Goal: Information Seeking & Learning: Learn about a topic

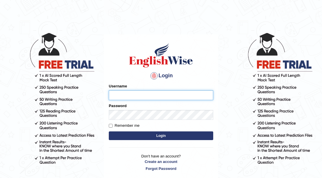
type input "KourJ"
click at [161, 137] on button "Login" at bounding box center [161, 136] width 104 height 9
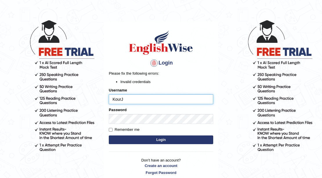
scroll to position [19, 0]
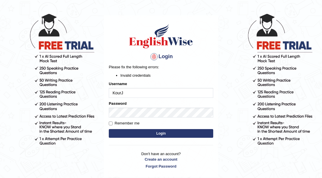
click at [157, 130] on button "Login" at bounding box center [161, 133] width 104 height 9
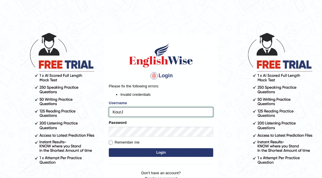
click at [147, 111] on input "KourJ" at bounding box center [161, 112] width 104 height 10
type input "Rosegeorgina"
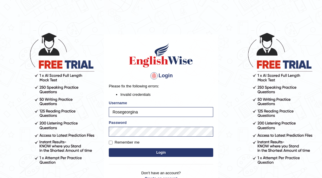
click at [154, 154] on button "Login" at bounding box center [161, 152] width 104 height 9
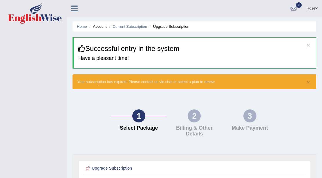
click at [313, 9] on link "Rose" at bounding box center [312, 7] width 20 height 15
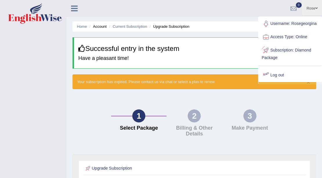
click at [285, 75] on link "Log out" at bounding box center [289, 75] width 63 height 13
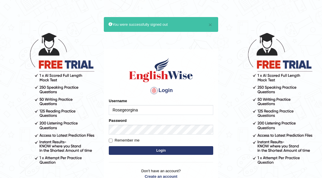
click at [142, 108] on input "Rosegeorgina" at bounding box center [161, 110] width 104 height 10
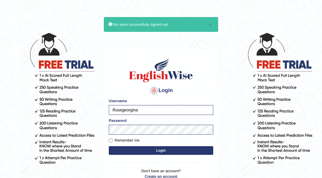
type input "KourJ"
click at [160, 150] on button "Login" at bounding box center [161, 150] width 104 height 9
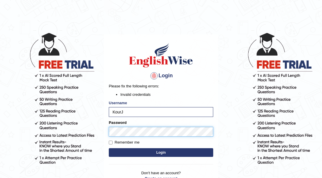
click at [104, 136] on div "Login Please fix the following errors: Invalid credentials Username [PERSON_NAM…" at bounding box center [161, 115] width 114 height 162
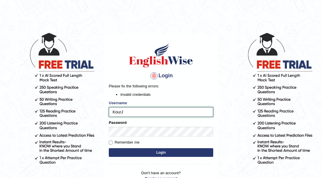
click at [177, 115] on input "KourJ" at bounding box center [161, 112] width 104 height 10
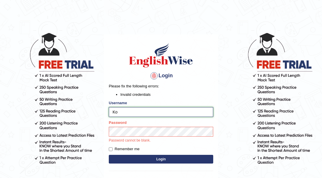
type input "K"
type input "Kubra"
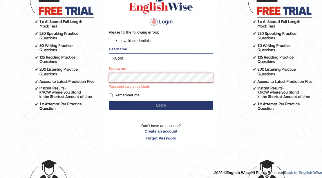
scroll to position [56, 0]
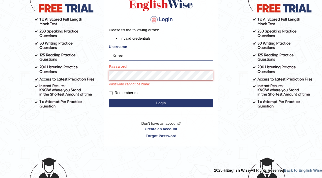
click at [109, 99] on button "Login" at bounding box center [161, 103] width 104 height 9
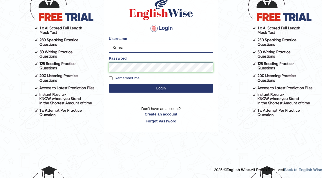
scroll to position [48, 0]
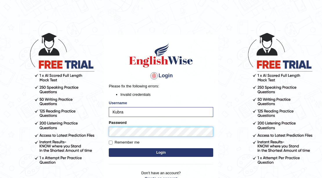
click at [109, 148] on button "Login" at bounding box center [161, 152] width 104 height 9
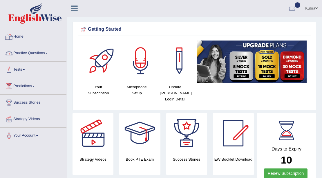
click at [42, 67] on link "Tests" at bounding box center [33, 69] width 66 height 14
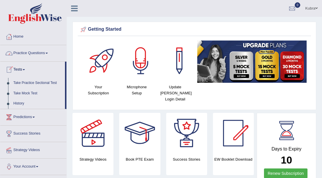
click at [44, 48] on link "Practice Questions" at bounding box center [33, 52] width 66 height 14
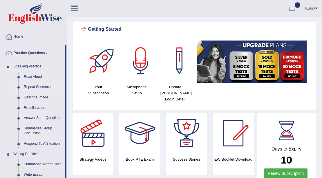
click at [47, 87] on link "Repeat Sentence" at bounding box center [43, 87] width 44 height 10
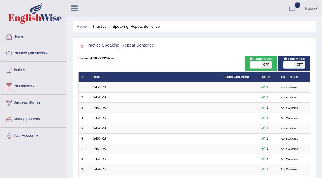
click at [268, 61] on div "ON OFF" at bounding box center [260, 65] width 22 height 8
click at [263, 67] on span "OFF" at bounding box center [265, 64] width 11 height 7
checkbox input "true"
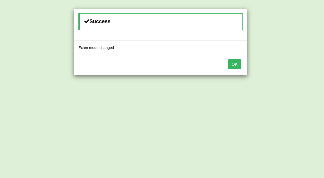
click at [240, 67] on button "OK" at bounding box center [234, 64] width 13 height 10
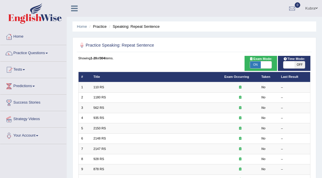
click at [294, 64] on span "OFF" at bounding box center [299, 64] width 11 height 7
checkbox input "true"
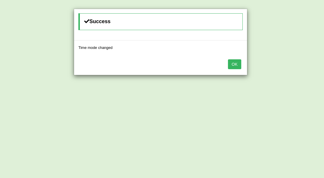
click at [236, 63] on button "OK" at bounding box center [234, 64] width 13 height 10
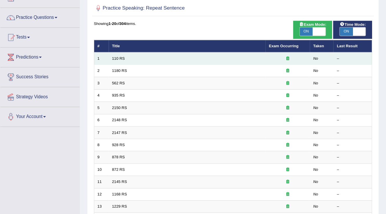
scroll to position [58, 0]
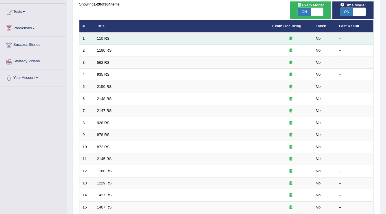
click at [104, 35] on td "110 RS" at bounding box center [181, 38] width 175 height 12
click at [99, 36] on link "110 RS" at bounding box center [103, 38] width 12 height 4
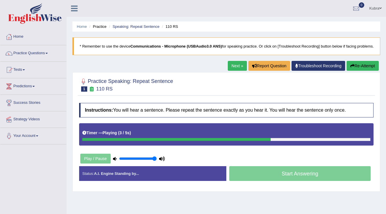
type input "1"
click at [155, 161] on input "range" at bounding box center [138, 158] width 38 height 5
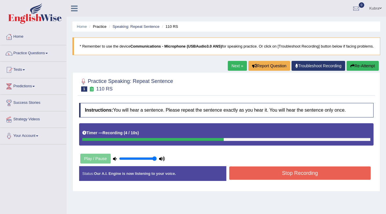
click at [276, 180] on button "Stop Recording" at bounding box center [299, 172] width 141 height 13
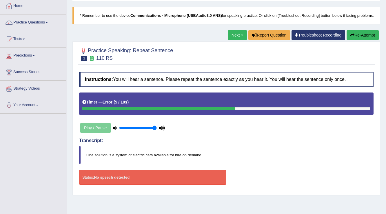
scroll to position [23, 0]
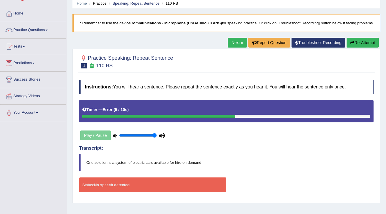
click at [355, 47] on button "Re-Attempt" at bounding box center [362, 43] width 32 height 10
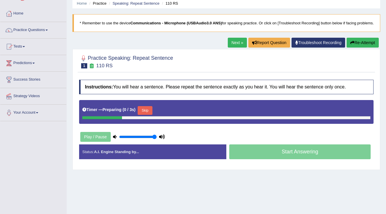
scroll to position [23, 0]
click at [147, 115] on button "Skip" at bounding box center [145, 110] width 14 height 9
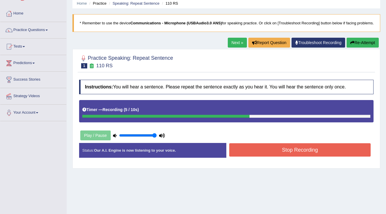
click at [269, 156] on button "Stop Recording" at bounding box center [299, 149] width 141 height 13
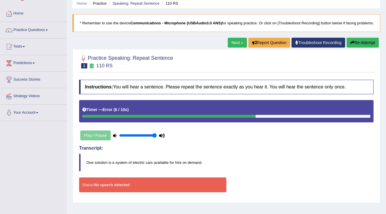
click at [358, 48] on button "Re-Attempt" at bounding box center [362, 43] width 32 height 10
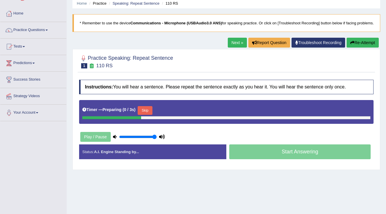
scroll to position [23, 0]
click at [150, 115] on button "Skip" at bounding box center [145, 110] width 14 height 9
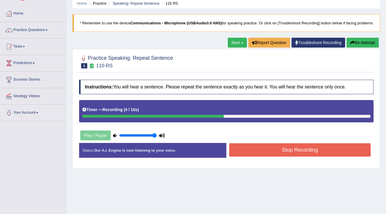
click at [269, 156] on button "Stop Recording" at bounding box center [299, 149] width 141 height 13
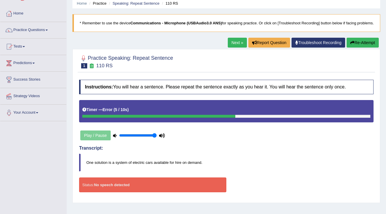
click at [362, 48] on button "Re-Attempt" at bounding box center [362, 43] width 32 height 10
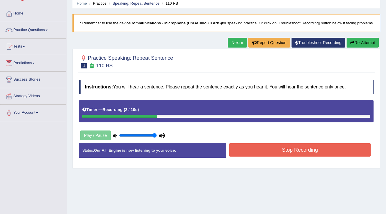
click at [324, 156] on button "Stop Recording" at bounding box center [299, 149] width 141 height 13
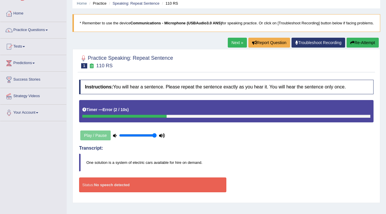
click at [362, 48] on button "Re-Attempt" at bounding box center [362, 43] width 32 height 10
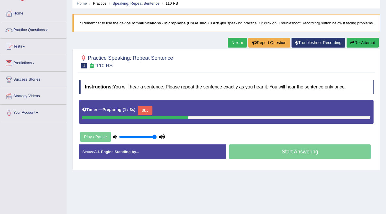
click at [148, 115] on button "Skip" at bounding box center [145, 110] width 14 height 9
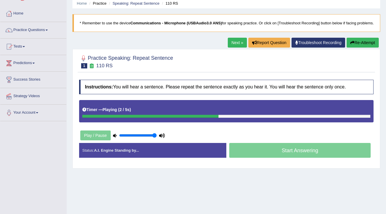
click at [239, 48] on link "Next »" at bounding box center [237, 43] width 19 height 10
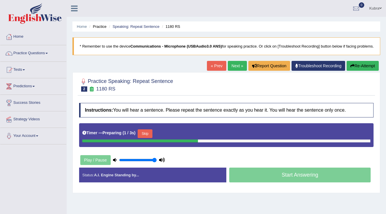
click at [152, 138] on button "Skip" at bounding box center [145, 133] width 14 height 9
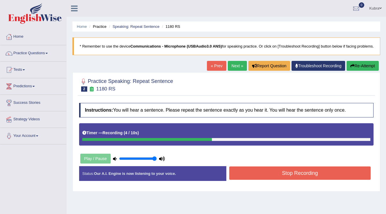
click at [365, 71] on button "Re-Attempt" at bounding box center [362, 66] width 32 height 10
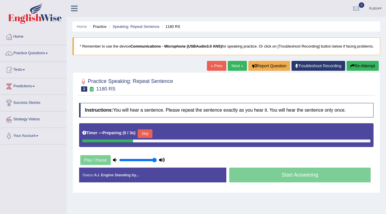
click at [147, 136] on button "Skip" at bounding box center [145, 133] width 14 height 9
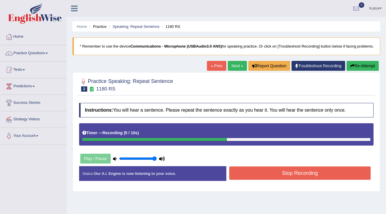
click at [362, 70] on button "Re-Attempt" at bounding box center [362, 66] width 32 height 10
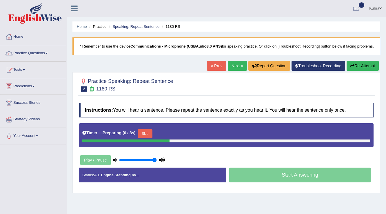
click at [145, 134] on button "Skip" at bounding box center [145, 133] width 14 height 9
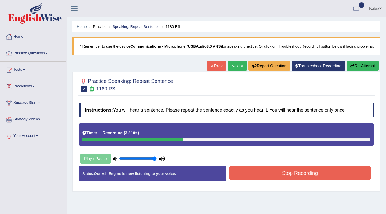
click at [364, 70] on button "Re-Attempt" at bounding box center [362, 66] width 32 height 10
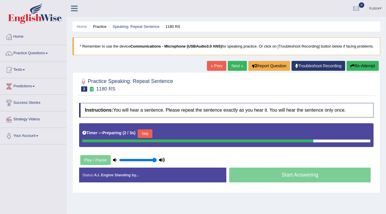
click at [147, 138] on button "Skip" at bounding box center [145, 133] width 14 height 9
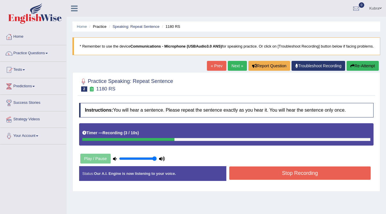
click at [300, 179] on button "Stop Recording" at bounding box center [299, 172] width 141 height 13
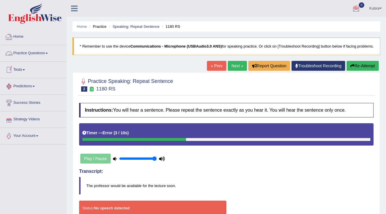
click at [37, 56] on link "Practice Questions" at bounding box center [33, 52] width 66 height 14
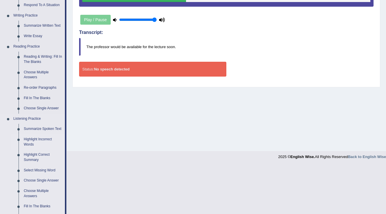
scroll to position [139, 0]
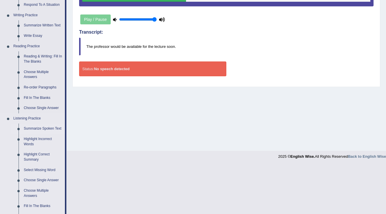
click at [51, 127] on link "Summarize Spoken Text" at bounding box center [43, 128] width 44 height 10
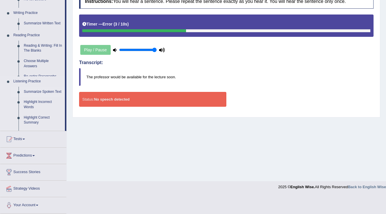
scroll to position [90, 0]
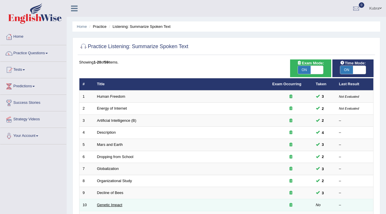
click at [105, 205] on link "Genetic Impact" at bounding box center [109, 205] width 25 height 4
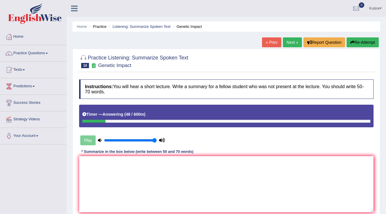
click at [359, 39] on button "Re-Attempt" at bounding box center [362, 42] width 32 height 10
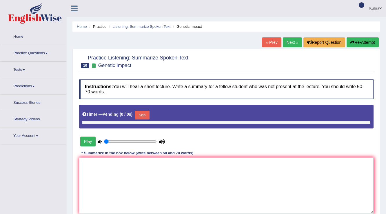
type input "1"
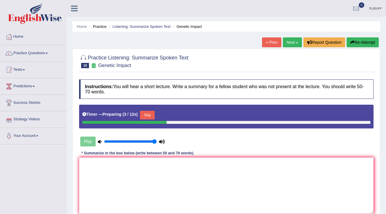
click at [151, 116] on button "Skip" at bounding box center [147, 115] width 14 height 9
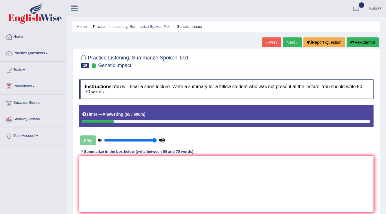
click at [358, 43] on button "Re-Attempt" at bounding box center [362, 42] width 32 height 10
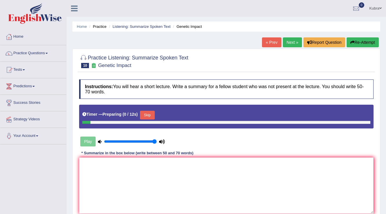
click at [147, 114] on button "Skip" at bounding box center [147, 115] width 14 height 9
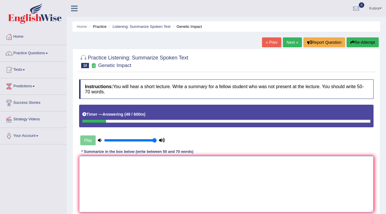
click at [156, 182] on textarea at bounding box center [226, 184] width 294 height 56
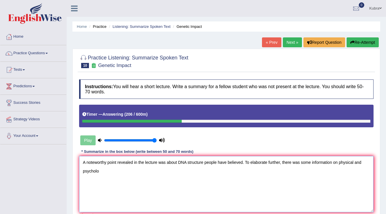
click at [149, 176] on textarea "A noteworthy point revealed in the lecture was about DNA structure people have …" at bounding box center [226, 184] width 294 height 56
paste textarea "physical and psychologica"
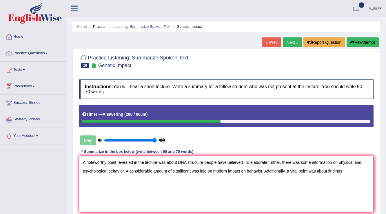
click at [265, 171] on textarea "A noteworthy point revealed in the lecture was about DNA structure people have …" at bounding box center [226, 184] width 294 height 56
click at [348, 167] on textarea "A noteworthy point revealed in the lecture was about DNA structure people have …" at bounding box center [226, 184] width 294 height 56
paste textarea "Biologists, psychologists, and neuroscientists"
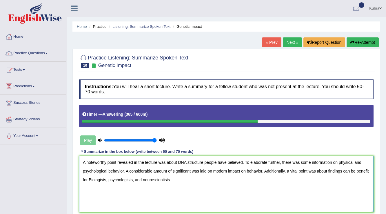
click at [91, 181] on textarea "A noteworthy point revealed in the lecture was about DNA structure people have …" at bounding box center [226, 184] width 294 height 56
click at [178, 178] on textarea "A noteworthy point revealed in the lecture was about DNA structure people have …" at bounding box center [226, 184] width 294 height 56
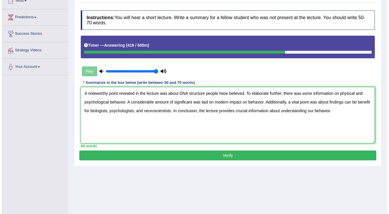
scroll to position [70, 0]
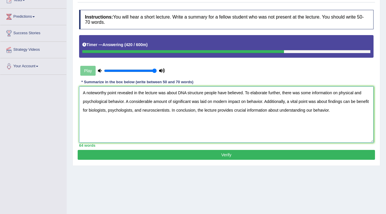
type textarea "A noteworthy point revealed in the lecture was about DNA structure people have …"
click at [110, 153] on button "Verify" at bounding box center [226, 155] width 297 height 10
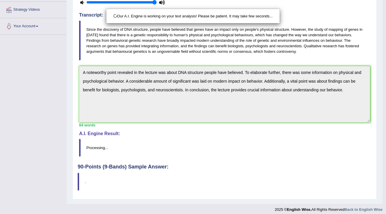
scroll to position [113, 0]
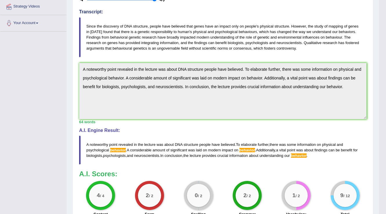
click at [6, 54] on div "Toggle navigation Home Practice Questions Speaking Practice Read Aloud Repeat S…" at bounding box center [189, 79] width 379 height 384
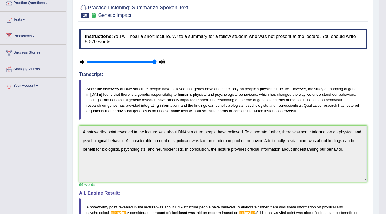
scroll to position [20, 0]
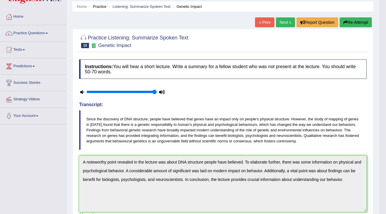
click at [353, 23] on button "Re-Attempt" at bounding box center [356, 22] width 32 height 10
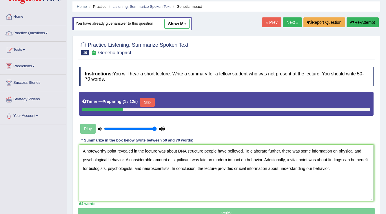
click at [153, 101] on button "Skip" at bounding box center [147, 102] width 14 height 9
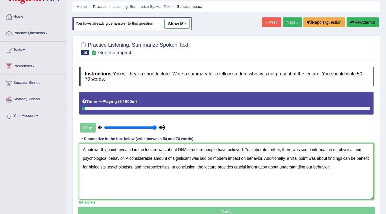
click at [261, 159] on textarea "A noteworthy point revealed in the lecture was about DNA structure people have …" at bounding box center [226, 171] width 294 height 56
click at [340, 167] on textarea "A noteworthy point revealed in the lecture was about DNA structure people have …" at bounding box center [226, 171] width 294 height 56
click at [121, 160] on textarea "A noteworthy point revealed in the lecture was about DNA structure people have …" at bounding box center [226, 171] width 294 height 56
click at [122, 159] on textarea "A noteworthy point revealed in the lecture was about DNA structure people have …" at bounding box center [226, 171] width 294 height 56
click at [125, 158] on textarea "A noteworthy point revealed in the lecture was about DNA structure people have …" at bounding box center [226, 171] width 294 height 56
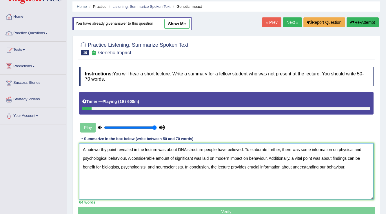
click at [125, 158] on textarea "A noteworthy point revealed in the lecture was about DNA structure people have …" at bounding box center [226, 171] width 294 height 56
click at [245, 159] on textarea "A noteworthy point revealed in the lecture was about DNA structure people have …" at bounding box center [226, 171] width 294 height 56
click at [344, 168] on textarea "A noteworthy point revealed in the lecture was about DNA structure people have …" at bounding box center [226, 171] width 294 height 56
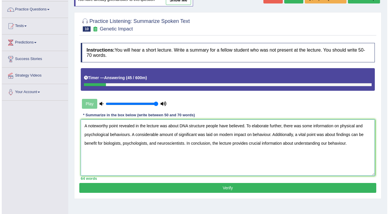
scroll to position [66, 0]
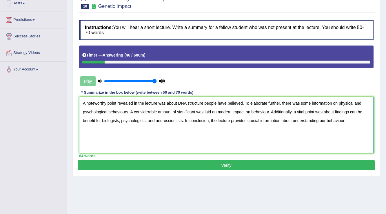
type textarea "A noteworthy point revealed in the lecture was about DNA structure people have …"
click at [253, 166] on button "Verify" at bounding box center [226, 165] width 297 height 10
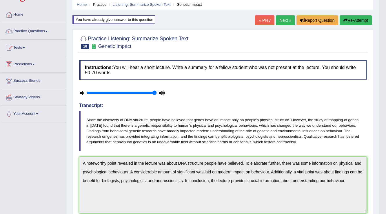
scroll to position [0, 0]
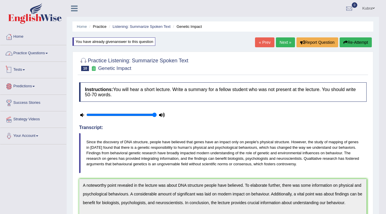
click at [47, 47] on link "Practice Questions" at bounding box center [33, 52] width 66 height 14
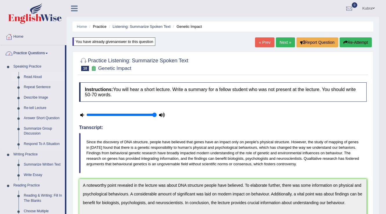
click at [29, 75] on link "Read Aloud" at bounding box center [43, 77] width 44 height 10
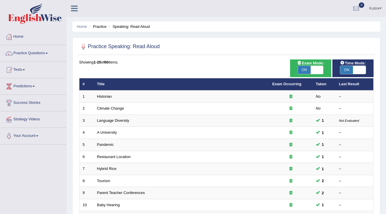
click at [107, 96] on link "Historian" at bounding box center [104, 96] width 15 height 4
click at [41, 62] on link "Tests" at bounding box center [33, 69] width 66 height 14
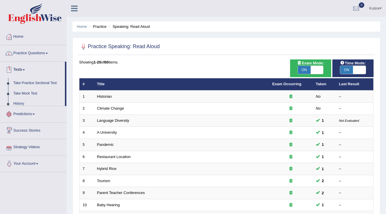
click at [41, 57] on link "Practice Questions" at bounding box center [33, 52] width 66 height 14
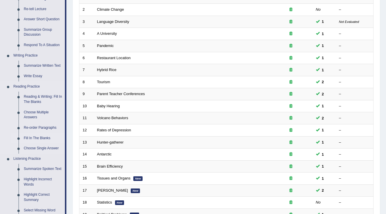
scroll to position [139, 0]
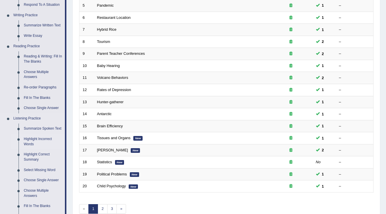
click at [38, 144] on link "Highlight Incorrect Words" at bounding box center [43, 141] width 44 height 15
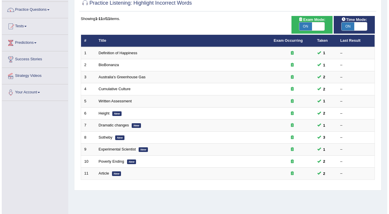
scroll to position [21, 0]
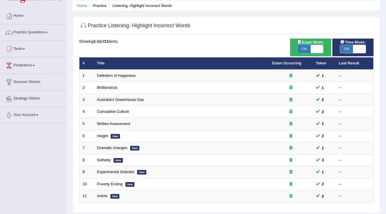
click at [320, 48] on span at bounding box center [317, 49] width 13 height 8
checkbox input "false"
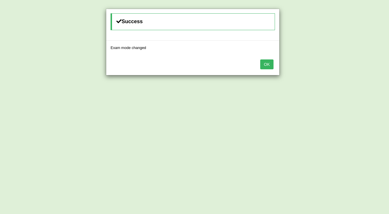
click at [269, 65] on button "OK" at bounding box center [266, 64] width 13 height 10
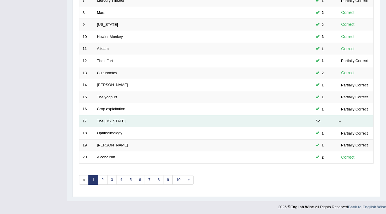
click at [111, 120] on link "The [US_STATE]" at bounding box center [111, 121] width 29 height 4
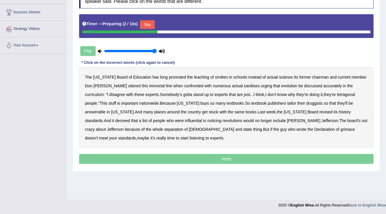
click at [150, 24] on button "Skip" at bounding box center [147, 24] width 14 height 9
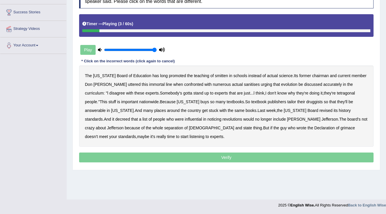
click at [215, 76] on b "smitten" at bounding box center [221, 75] width 13 height 5
click at [261, 83] on b "urging" at bounding box center [266, 84] width 11 height 5
click at [337, 94] on b "tetragonal" at bounding box center [346, 93] width 18 height 5
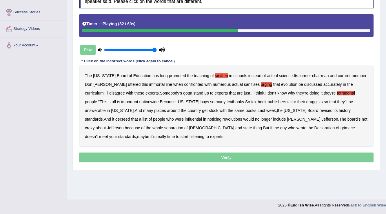
click at [306, 102] on b "druggists" at bounding box center [314, 101] width 17 height 5
click at [106, 108] on b "answerable" at bounding box center [95, 110] width 21 height 5
click at [185, 117] on b "influential" at bounding box center [193, 119] width 17 height 5
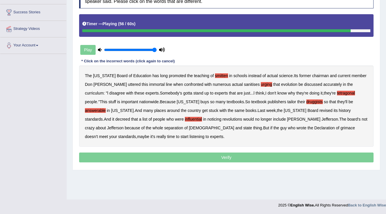
click at [340, 125] on b "grimace" at bounding box center [347, 127] width 14 height 5
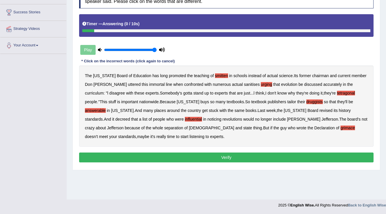
click at [305, 152] on button "Verify" at bounding box center [226, 157] width 294 height 10
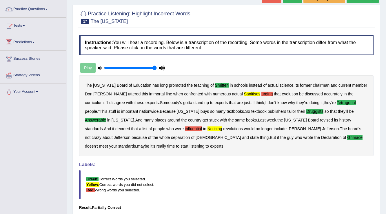
scroll to position [21, 0]
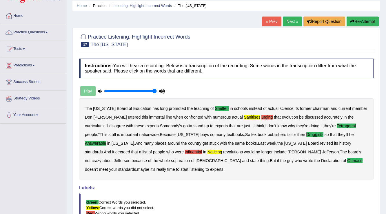
click at [362, 24] on button "Re-Attempt" at bounding box center [362, 22] width 32 height 10
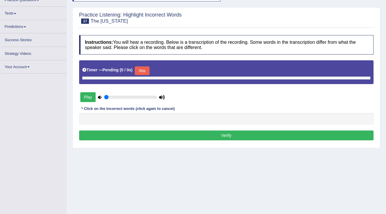
type input "1"
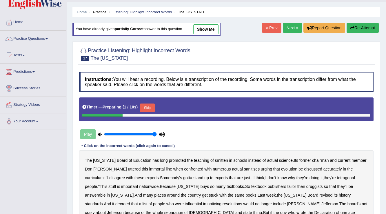
scroll to position [2, 0]
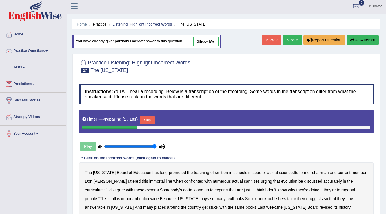
click at [213, 43] on link "show me" at bounding box center [205, 42] width 25 height 10
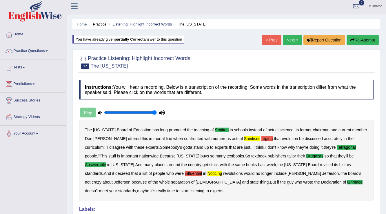
click at [369, 38] on button "Re-Attempt" at bounding box center [362, 40] width 32 height 10
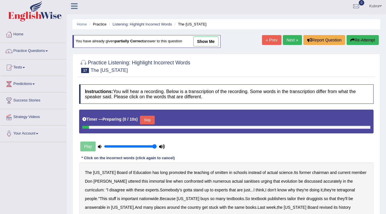
scroll to position [2, 0]
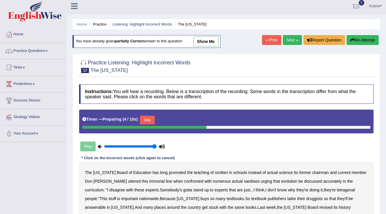
click at [144, 121] on button "Skip" at bounding box center [147, 120] width 14 height 9
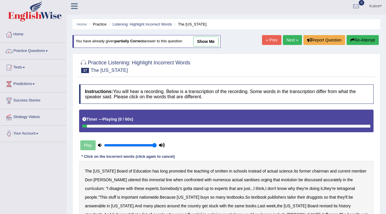
click at [215, 171] on b "smitten" at bounding box center [221, 171] width 13 height 5
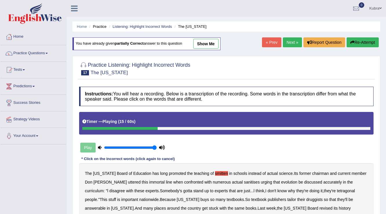
scroll to position [0, 0]
click at [207, 44] on link "show me" at bounding box center [205, 44] width 25 height 10
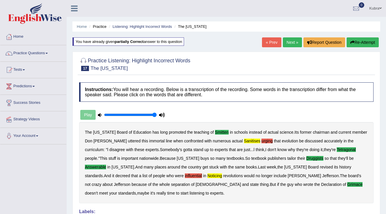
click at [369, 41] on button "Re-Attempt" at bounding box center [362, 42] width 32 height 10
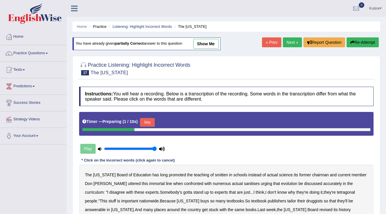
click at [244, 182] on b "sanitises" at bounding box center [252, 183] width 16 height 5
click at [215, 174] on b "smitten" at bounding box center [221, 174] width 13 height 5
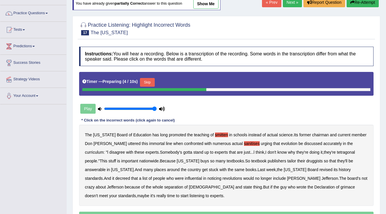
scroll to position [46, 0]
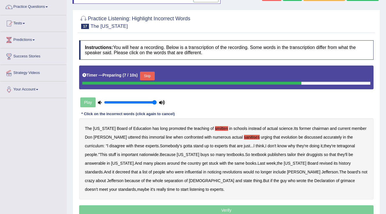
click at [207, 171] on b "noticing" at bounding box center [214, 171] width 14 height 5
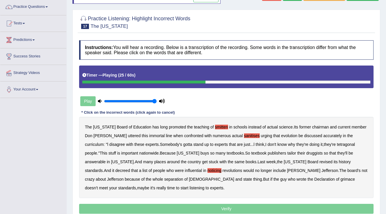
click at [337, 143] on b "tetragonal" at bounding box center [346, 144] width 18 height 5
click at [306, 151] on b "druggists" at bounding box center [314, 153] width 17 height 5
click at [106, 159] on b "answerable" at bounding box center [95, 161] width 21 height 5
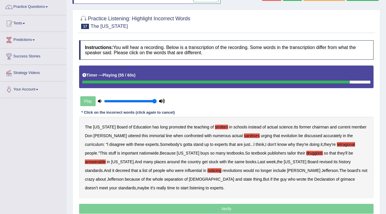
click at [340, 178] on b "grimace" at bounding box center [347, 179] width 14 height 5
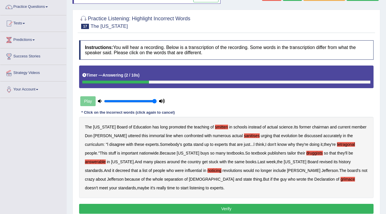
click at [291, 204] on button "Verify" at bounding box center [226, 209] width 294 height 10
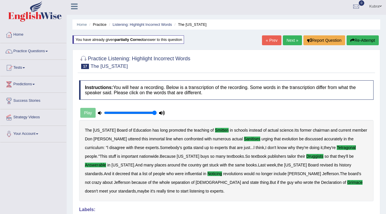
scroll to position [0, 0]
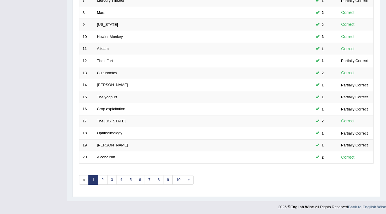
scroll to position [168, 0]
click at [109, 180] on link "3" at bounding box center [112, 180] width 10 height 10
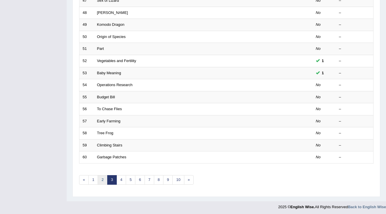
click at [105, 180] on link "2" at bounding box center [103, 180] width 10 height 10
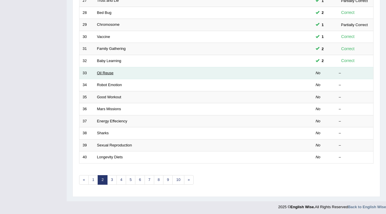
click at [109, 73] on link "Oil Reuse" at bounding box center [105, 73] width 17 height 4
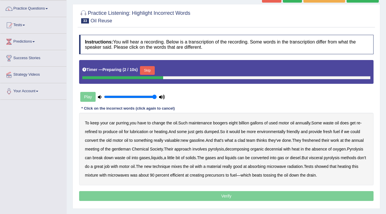
scroll to position [46, 0]
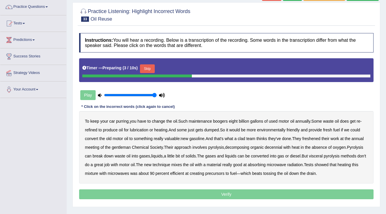
click at [152, 68] on button "Skip" at bounding box center [147, 68] width 14 height 9
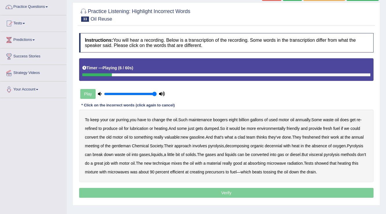
click at [225, 119] on b "boogers" at bounding box center [220, 119] width 15 height 5
click at [89, 136] on b "convert" at bounding box center [91, 137] width 13 height 5
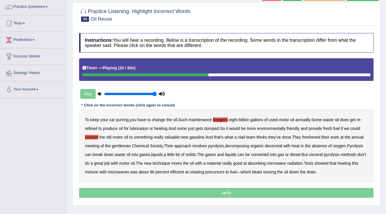
click at [317, 138] on b "freshened" at bounding box center [311, 137] width 18 height 5
click at [92, 135] on b "convert" at bounding box center [91, 137] width 13 height 5
click at [277, 145] on b "decennial" at bounding box center [273, 145] width 17 height 5
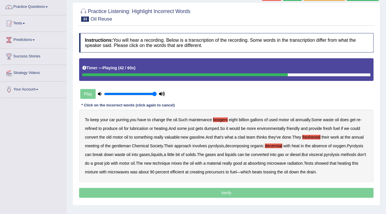
click at [316, 154] on b "visceral" at bounding box center [316, 154] width 14 height 5
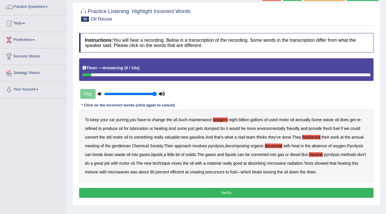
click at [292, 192] on button "Verify" at bounding box center [226, 193] width 294 height 10
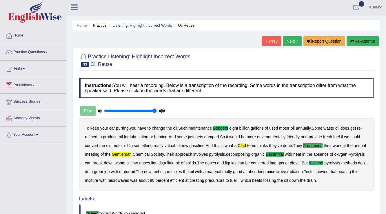
scroll to position [0, 0]
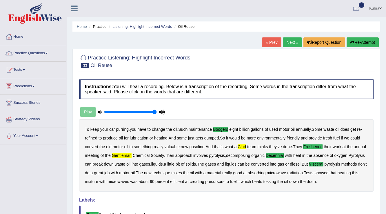
click at [283, 40] on link "Next »" at bounding box center [292, 42] width 19 height 10
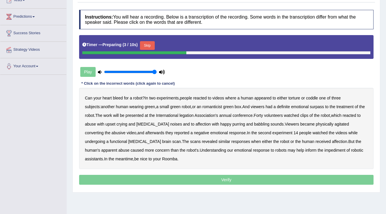
click at [149, 46] on button "Skip" at bounding box center [147, 45] width 14 height 9
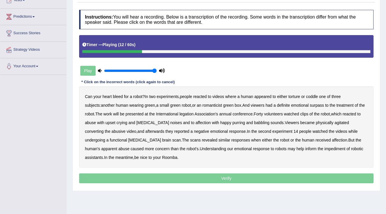
click at [203, 104] on b "romanticist" at bounding box center [213, 105] width 20 height 5
click at [310, 103] on b "surpass" at bounding box center [317, 105] width 14 height 5
click at [179, 115] on b "legation" at bounding box center [186, 114] width 14 height 5
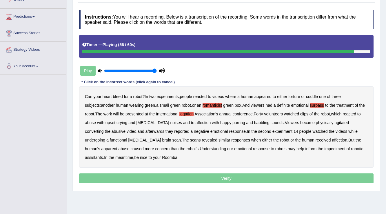
click at [324, 148] on b "impediment" at bounding box center [334, 148] width 21 height 5
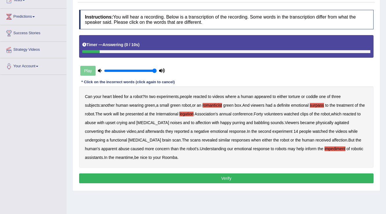
click at [105, 177] on button "Verify" at bounding box center [226, 178] width 294 height 10
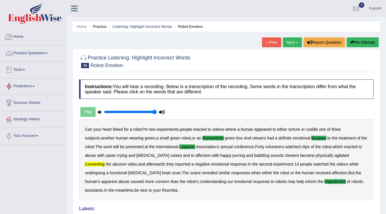
click at [36, 53] on link "Practice Questions" at bounding box center [33, 52] width 66 height 14
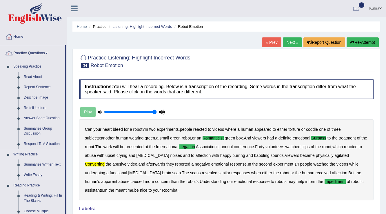
click at [36, 172] on link "Write Essay" at bounding box center [43, 175] width 44 height 10
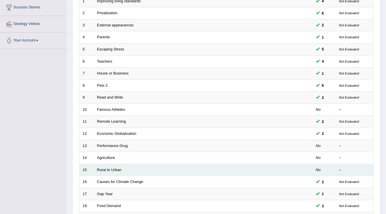
scroll to position [162, 0]
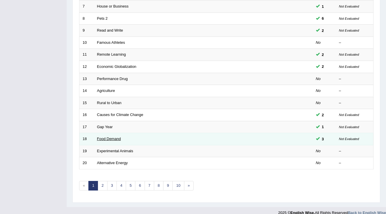
click at [116, 138] on link "Food Demand" at bounding box center [109, 138] width 24 height 4
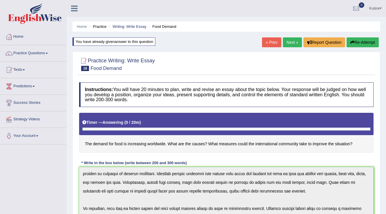
click at [262, 43] on link "« Prev" at bounding box center [271, 42] width 19 height 10
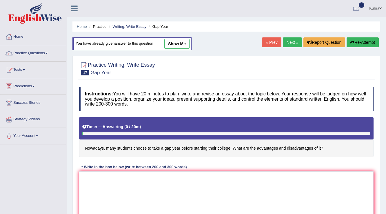
click at [173, 40] on link "show me" at bounding box center [176, 44] width 25 height 10
type textarea "The increasing influence of taking a gap year before college on our lives has i…"
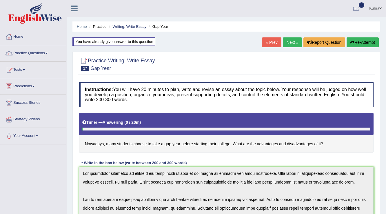
click at [269, 46] on link "« Prev" at bounding box center [271, 42] width 19 height 10
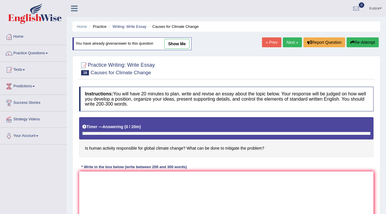
click at [174, 43] on link "show me" at bounding box center [176, 44] width 25 height 10
type textarea "Human activity is responsible for global climate change has been increasingly e…"
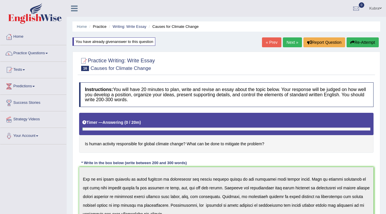
scroll to position [93, 0]
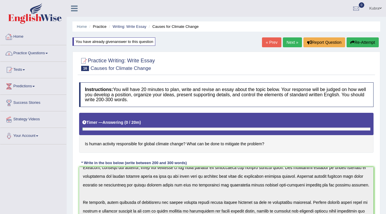
click at [35, 55] on link "Practice Questions" at bounding box center [33, 52] width 66 height 14
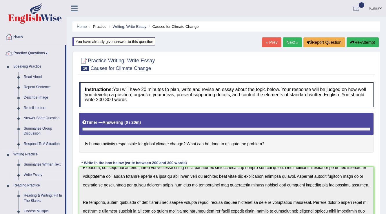
click at [39, 174] on link "Write Essay" at bounding box center [43, 175] width 44 height 10
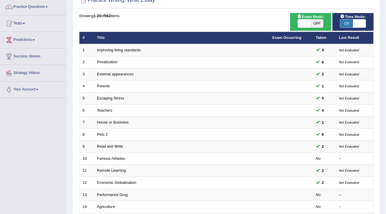
click at [346, 23] on span "ON" at bounding box center [346, 23] width 13 height 8
checkbox input "false"
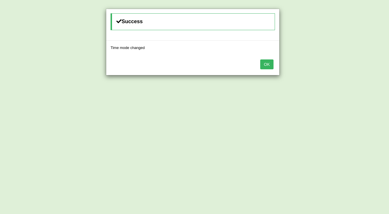
click at [266, 63] on button "OK" at bounding box center [266, 64] width 13 height 10
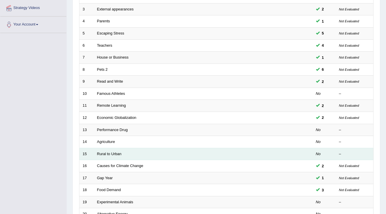
scroll to position [116, 0]
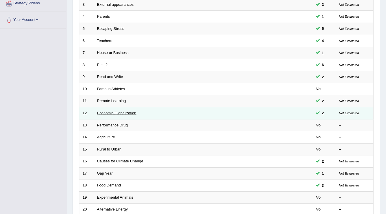
click at [114, 112] on link "Economic Globalization" at bounding box center [116, 113] width 39 height 4
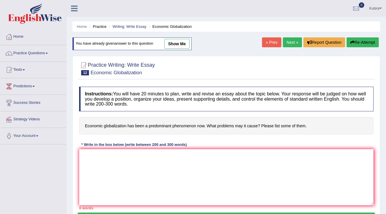
click at [175, 43] on link "show me" at bounding box center [176, 44] width 25 height 10
type textarea "The increasing influence of (essay topic) on our lives has ignited numerous dis…"
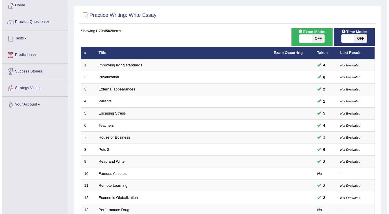
scroll to position [23, 0]
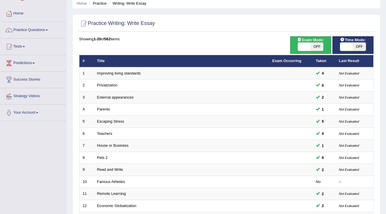
click at [311, 45] on span "OFF" at bounding box center [317, 47] width 13 height 8
checkbox input "true"
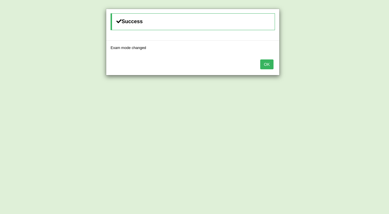
click at [267, 63] on button "OK" at bounding box center [266, 64] width 13 height 10
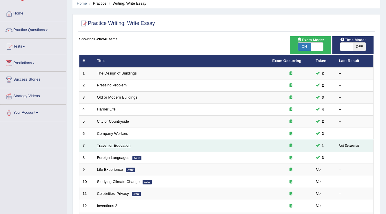
drag, startPoint x: 123, startPoint y: 145, endPoint x: 115, endPoint y: 145, distance: 8.4
click at [123, 145] on link "Travel for Education" at bounding box center [114, 145] width 34 height 4
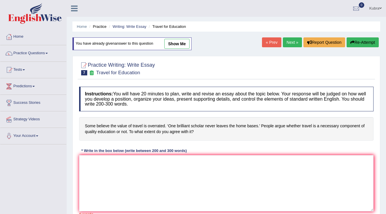
click at [177, 44] on link "show me" at bounding box center [176, 44] width 25 height 10
type textarea "There are several issues been debated in the modern world. One such topic is . …"
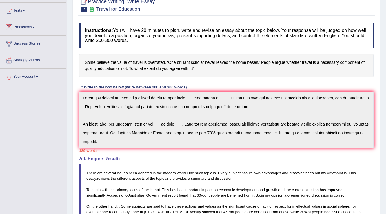
scroll to position [23, 0]
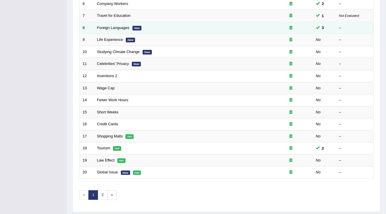
scroll to position [162, 0]
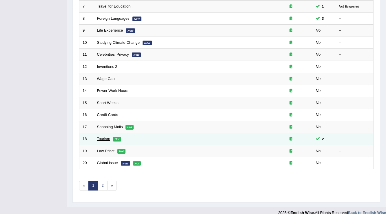
click at [104, 138] on link "Tourism" at bounding box center [103, 138] width 13 height 4
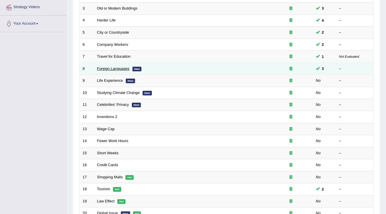
click at [110, 67] on link "Foreign Languages" at bounding box center [113, 68] width 32 height 4
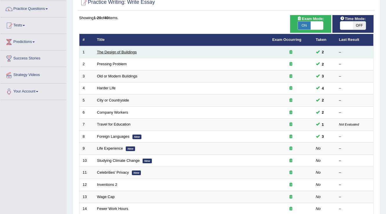
click at [130, 53] on link "The Design of Buildings" at bounding box center [117, 52] width 40 height 4
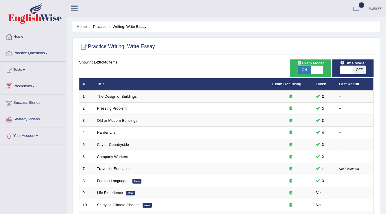
scroll to position [49, 0]
